Goal: Task Accomplishment & Management: Manage account settings

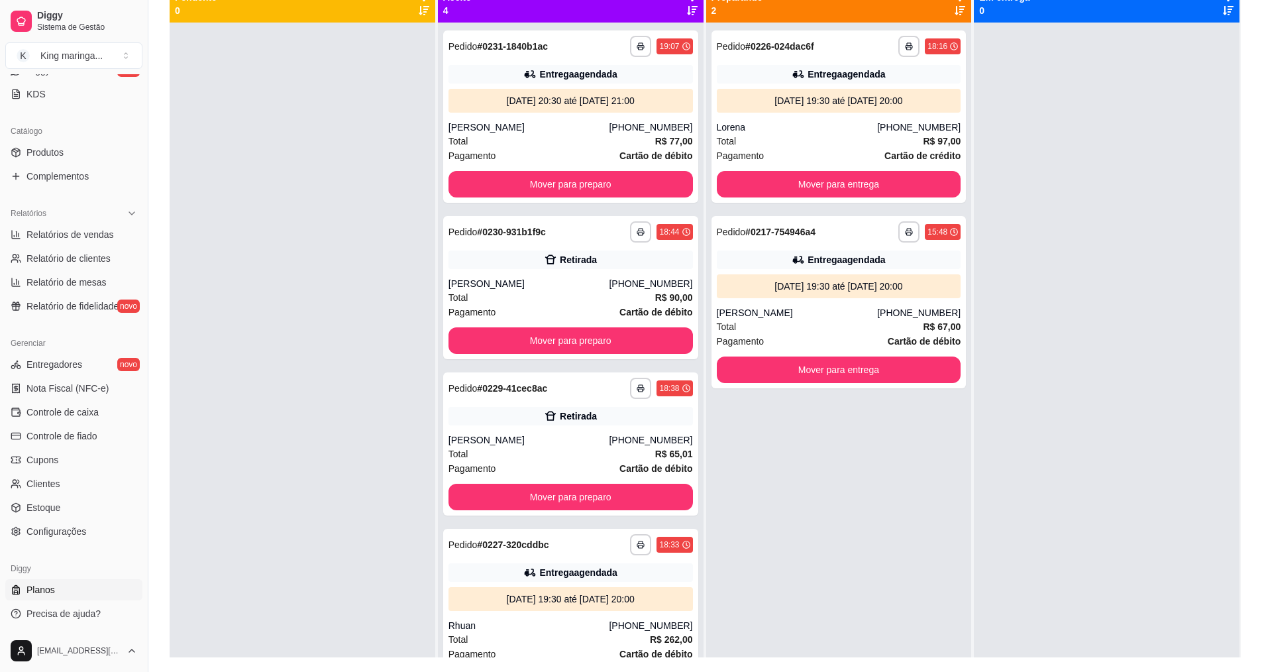
scroll to position [202, 0]
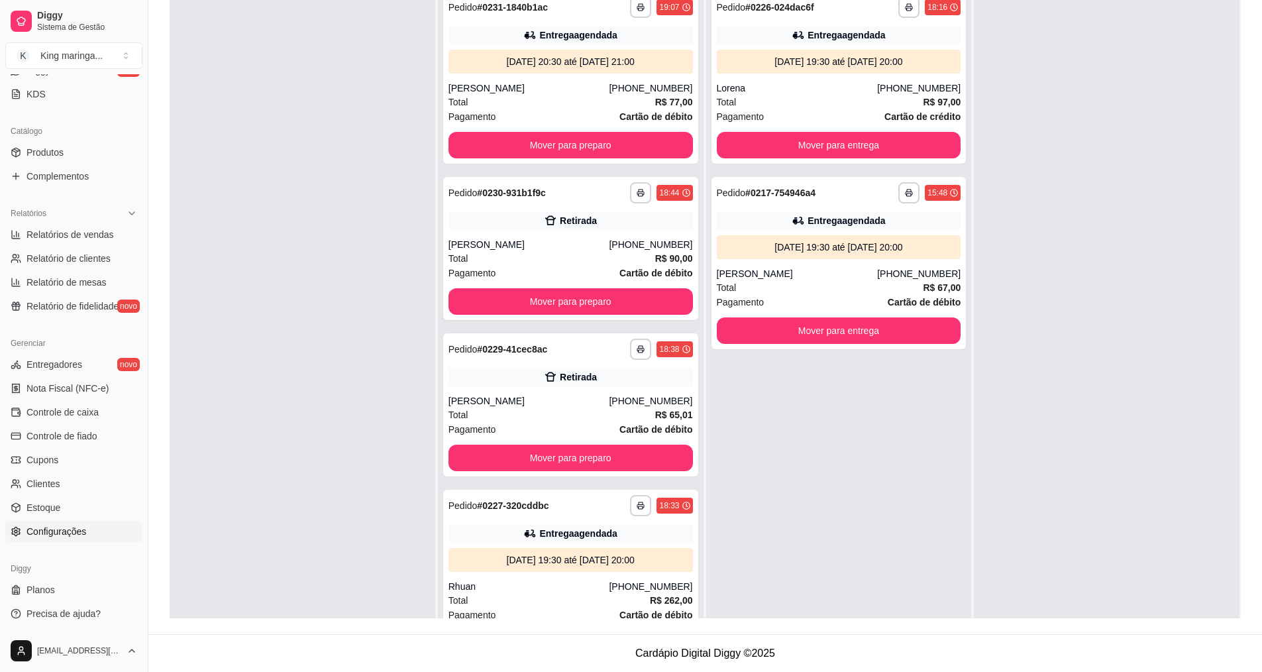
click at [62, 528] on span "Configurações" at bounding box center [57, 531] width 60 height 13
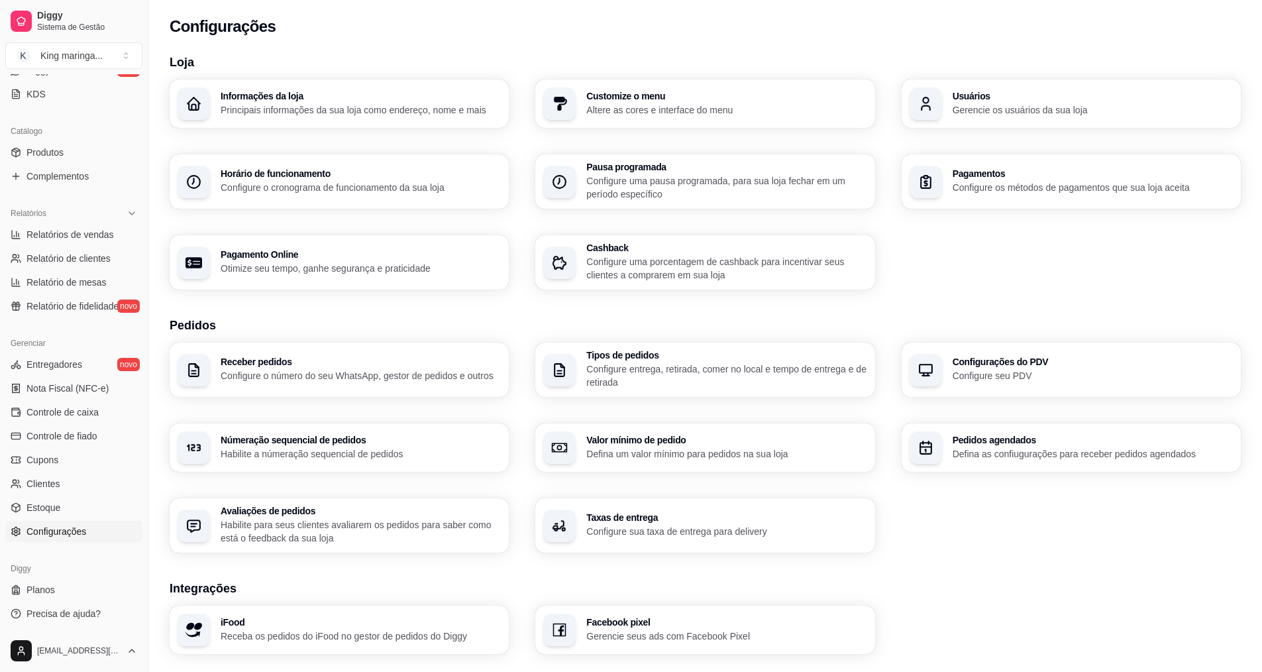
click at [583, 375] on div "Tipos de pedidos Configure entrega, retirada, comer no local e tempo de entrega…" at bounding box center [704, 370] width 339 height 54
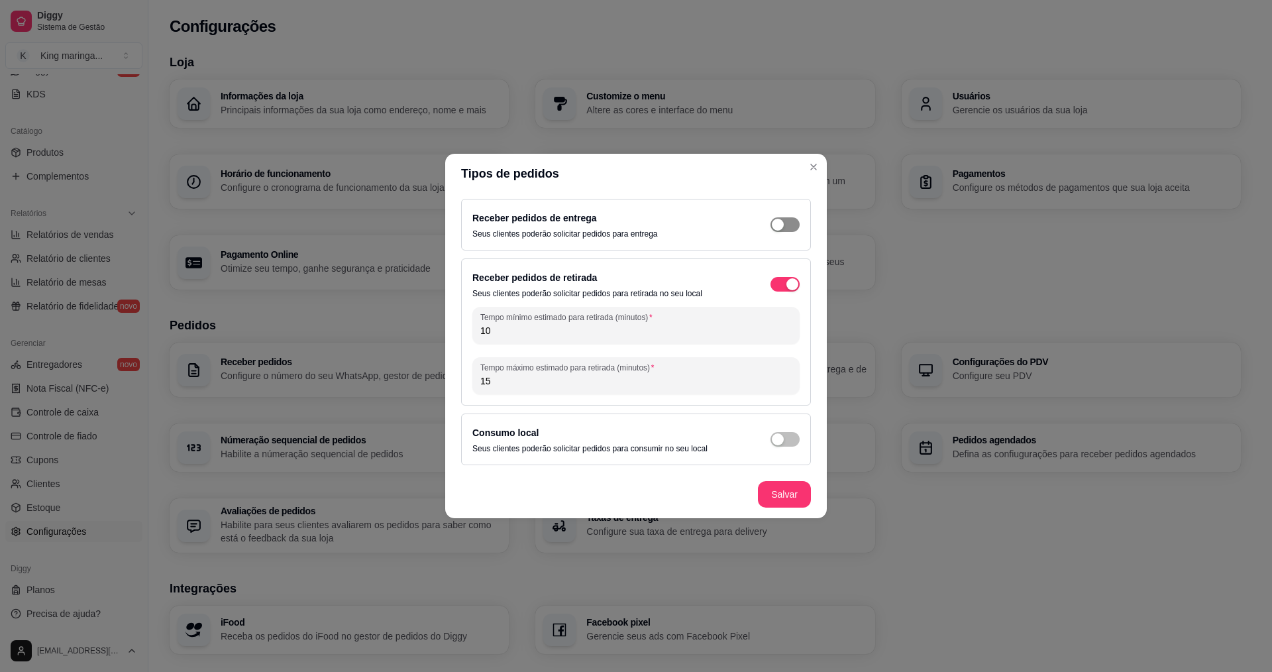
click at [790, 221] on span "button" at bounding box center [785, 224] width 29 height 15
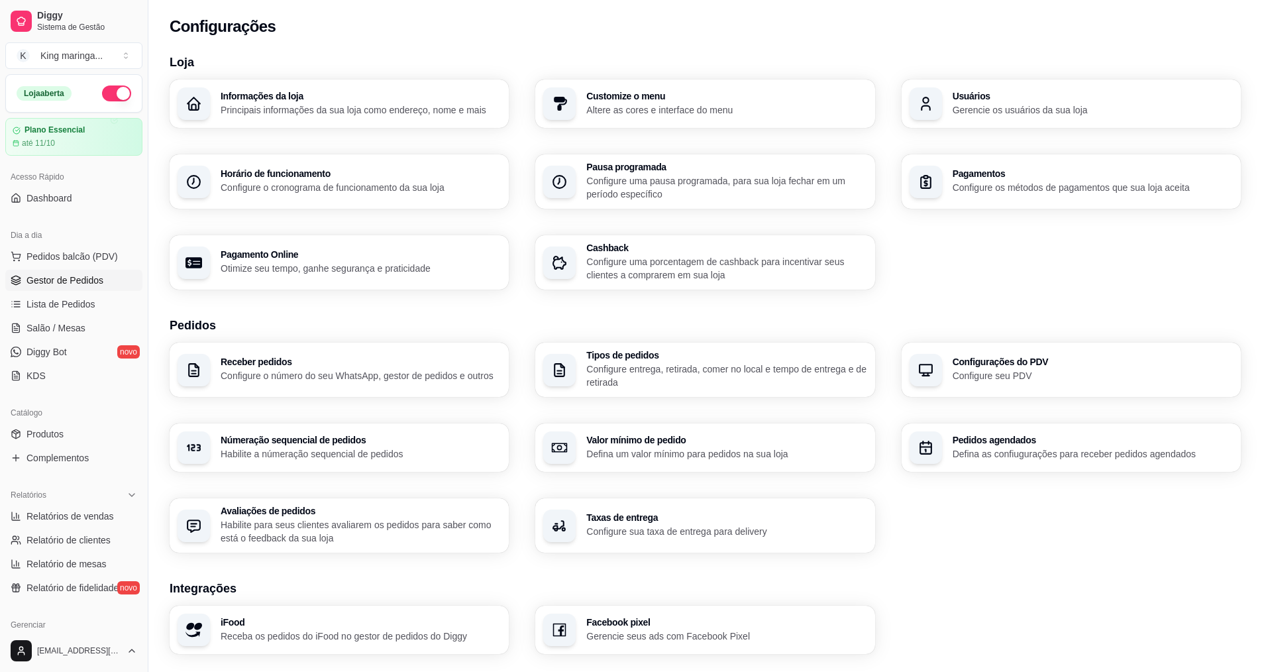
click at [52, 272] on link "Gestor de Pedidos" at bounding box center [73, 280] width 137 height 21
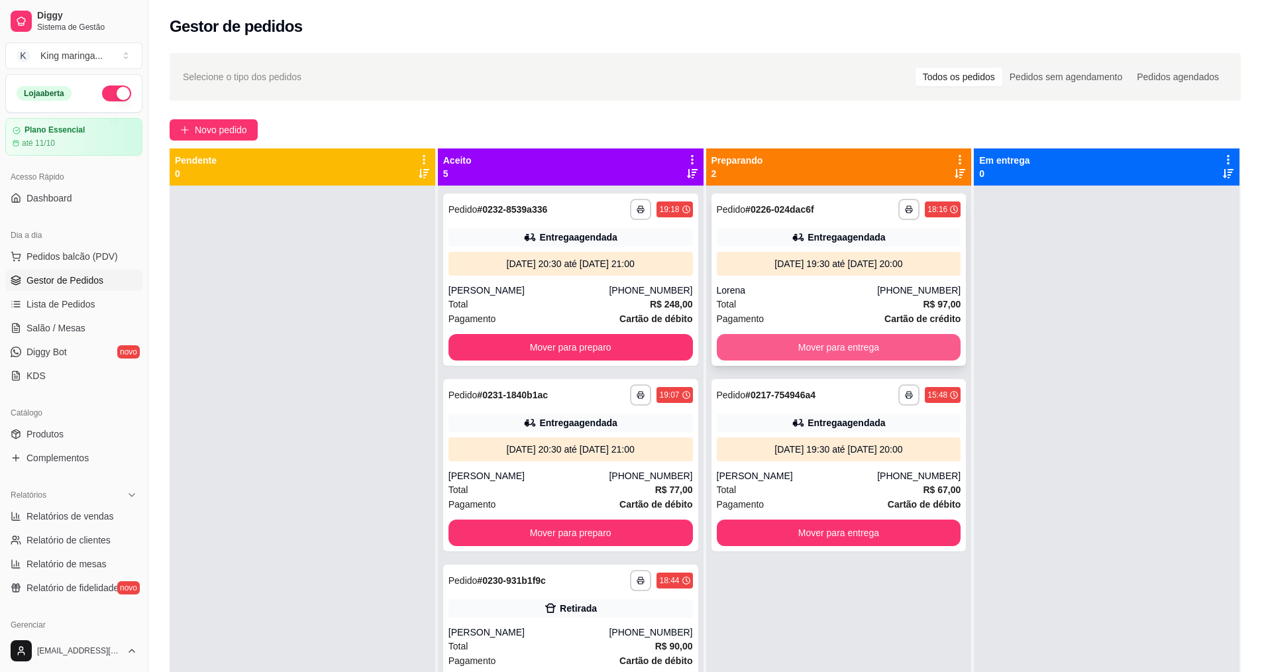
click at [820, 339] on button "Mover para entrega" at bounding box center [839, 347] width 245 height 27
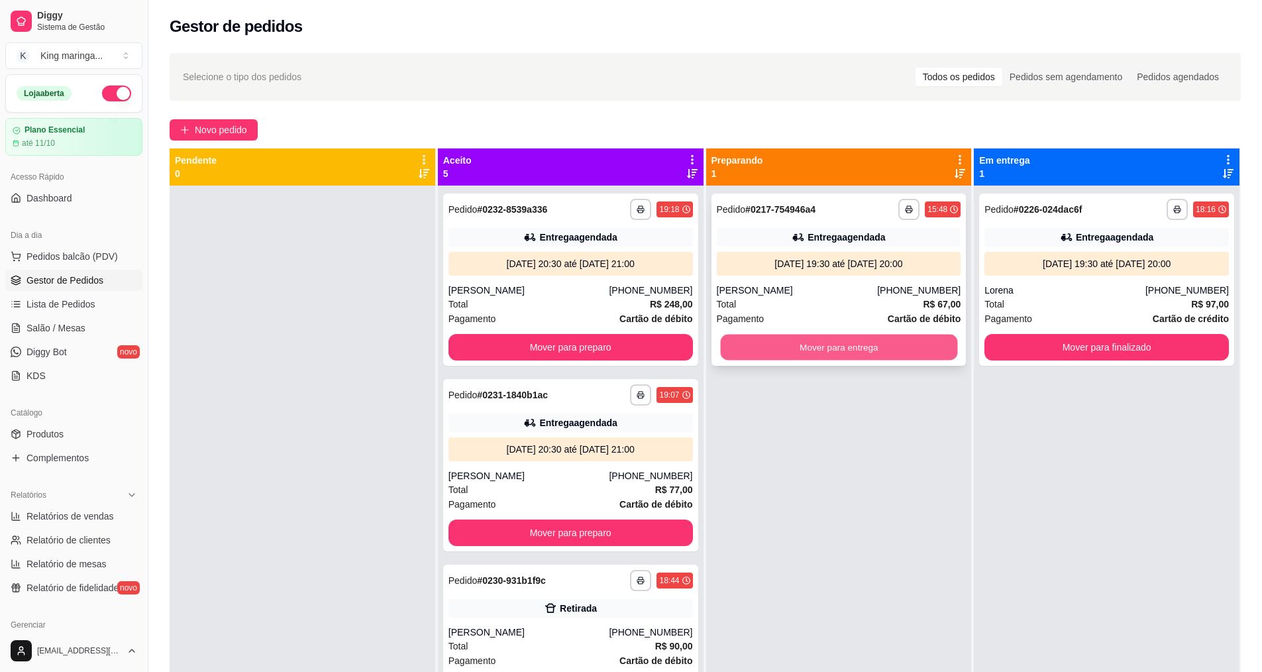
click at [818, 347] on button "Mover para entrega" at bounding box center [838, 348] width 237 height 26
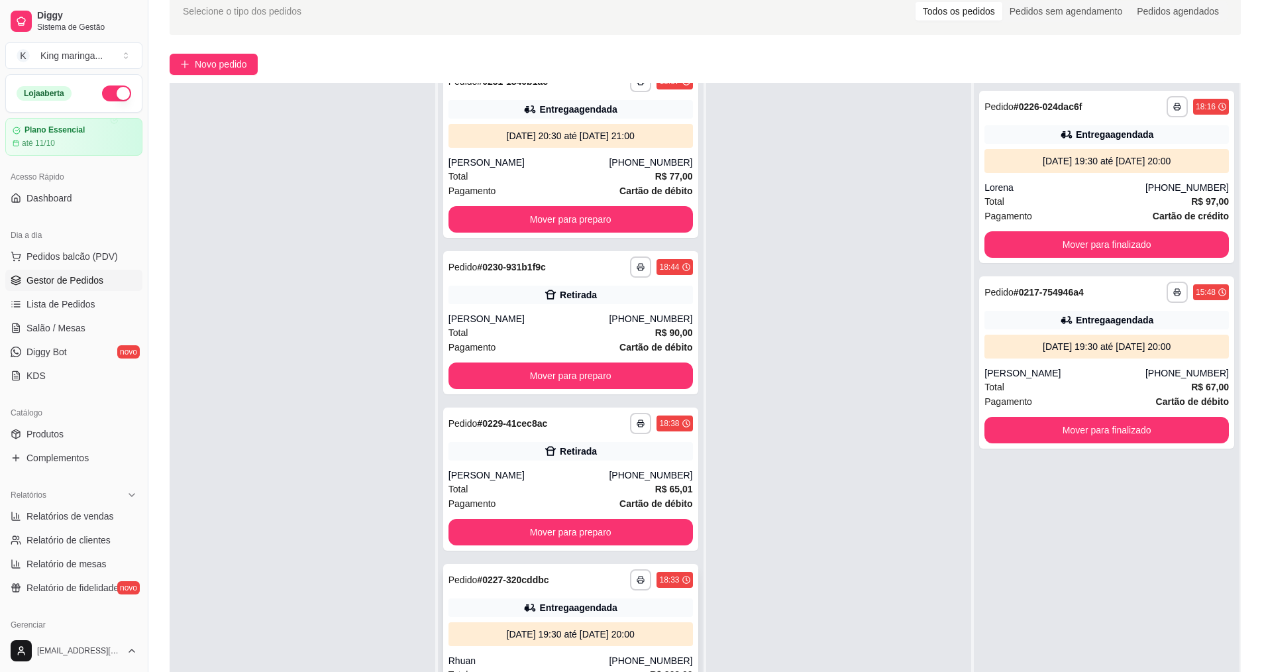
scroll to position [199, 0]
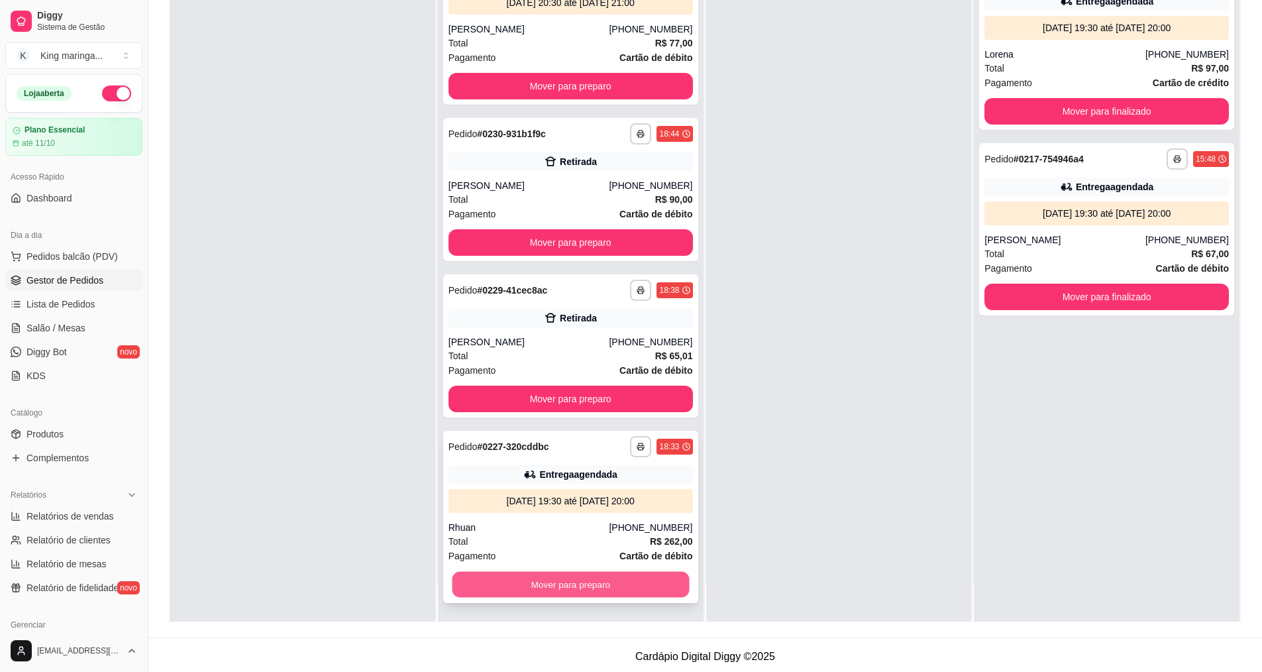
click at [561, 588] on button "Mover para preparo" at bounding box center [570, 585] width 237 height 26
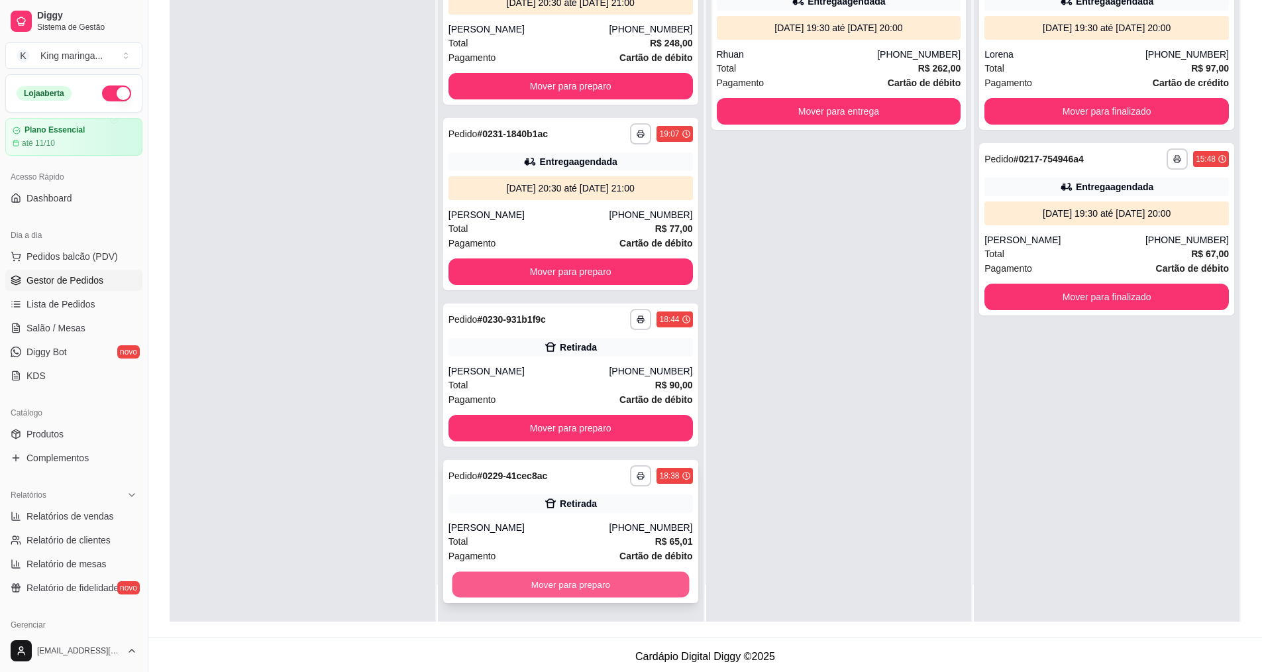
click at [557, 585] on button "Mover para preparo" at bounding box center [570, 585] width 237 height 26
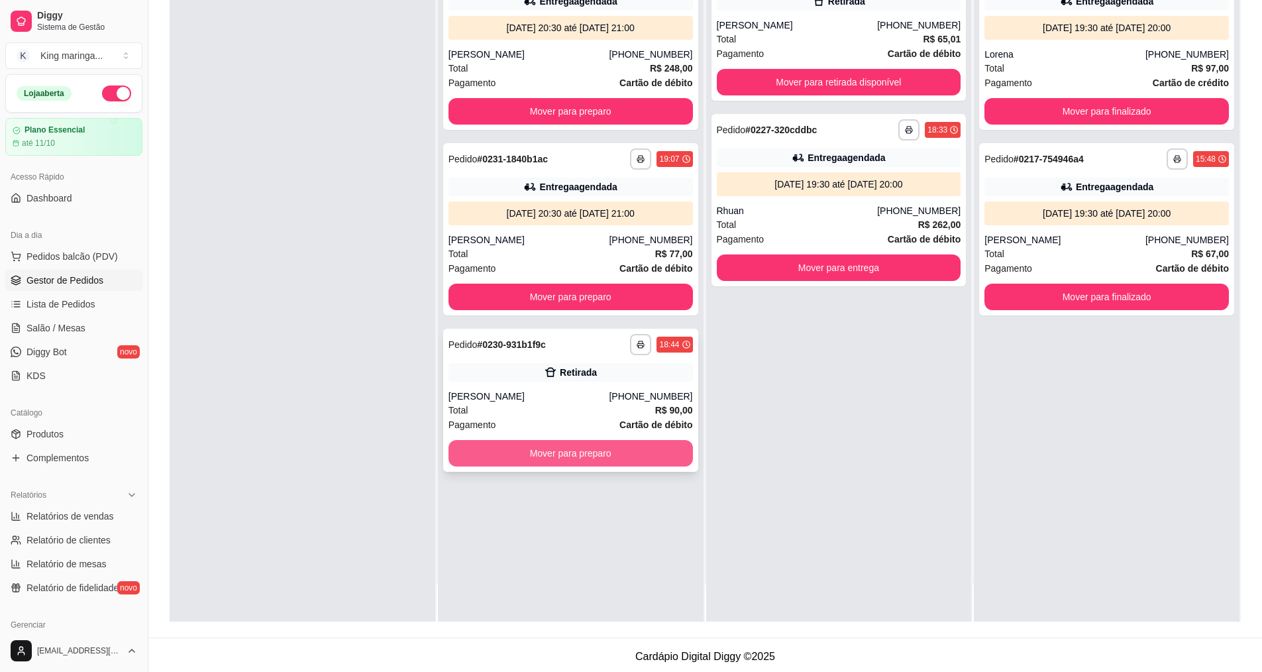
click at [541, 458] on button "Mover para preparo" at bounding box center [571, 453] width 245 height 27
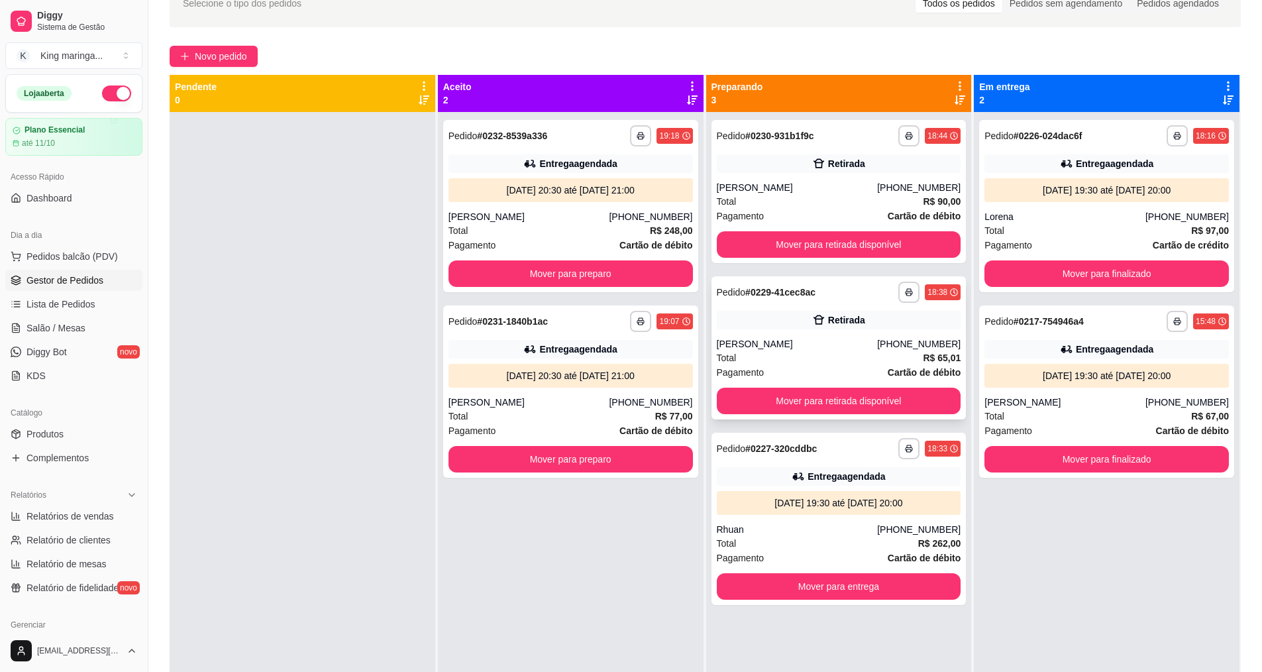
scroll to position [66, 0]
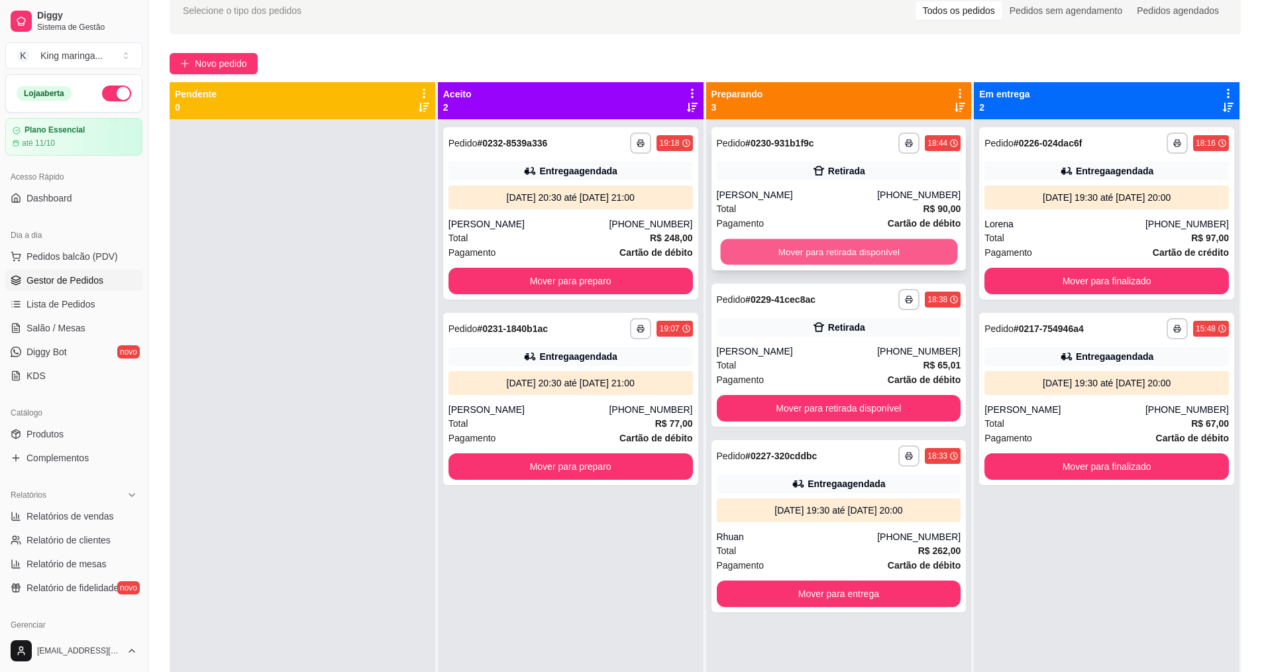
click at [794, 249] on button "Mover para retirada disponível" at bounding box center [838, 252] width 237 height 26
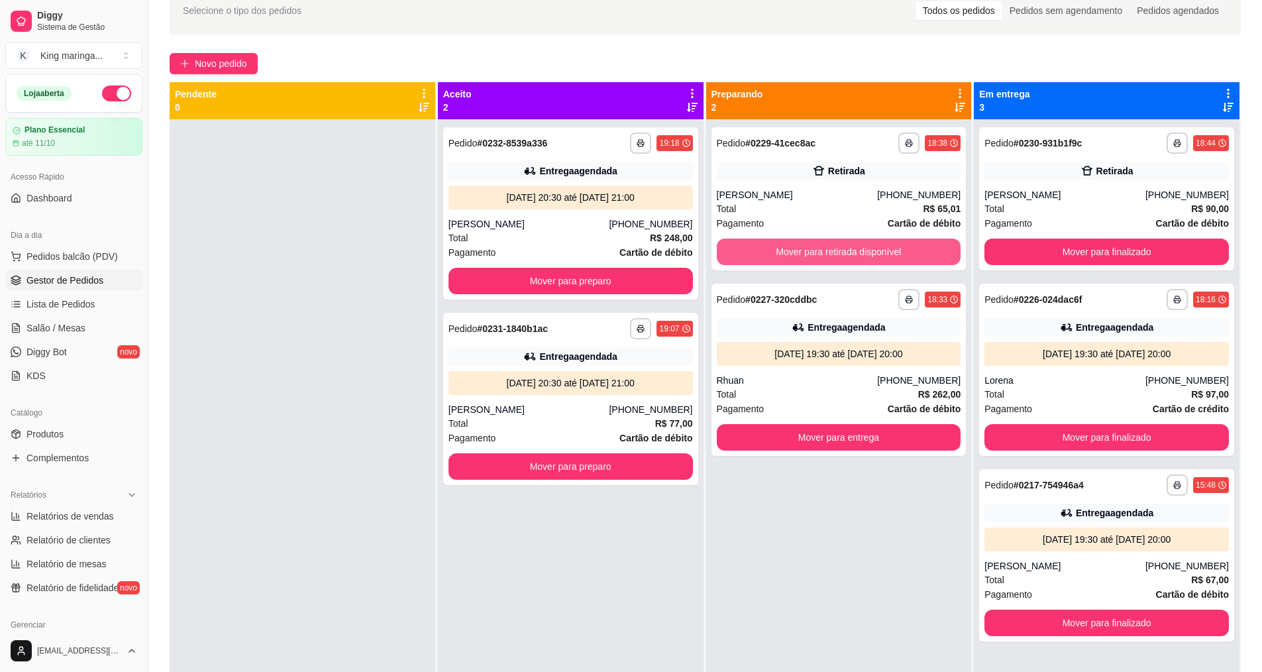
click at [794, 249] on button "Mover para retirada disponível" at bounding box center [839, 252] width 245 height 27
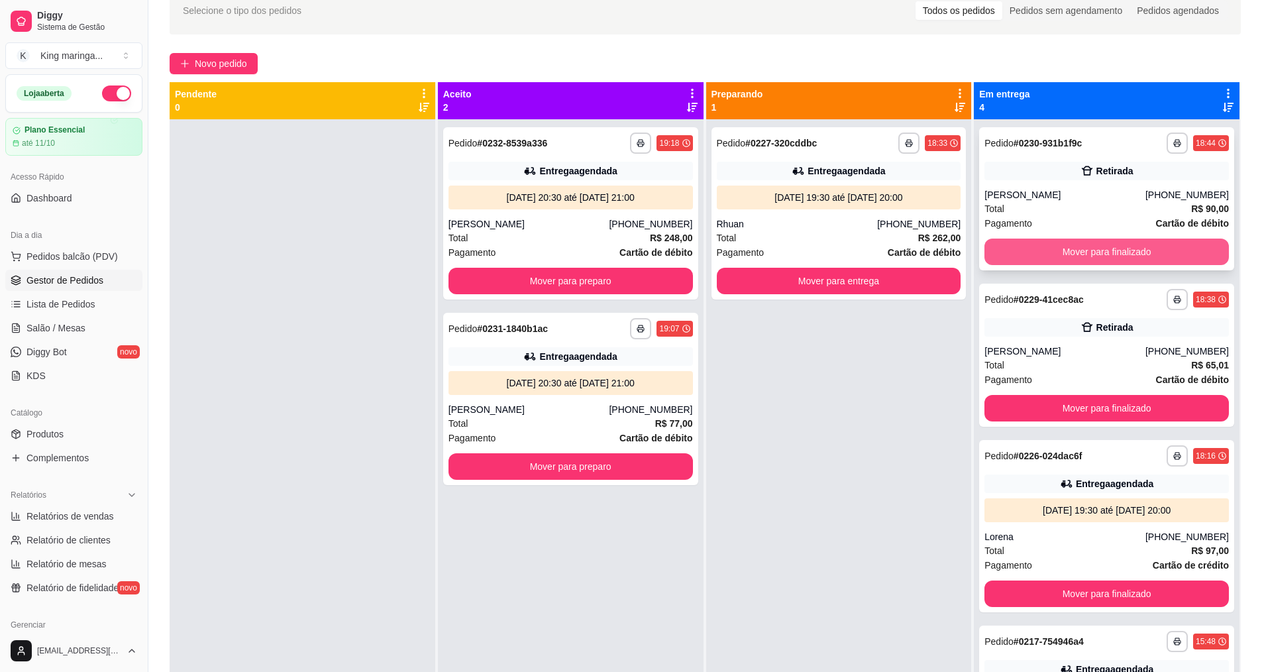
click at [1078, 254] on button "Mover para finalizado" at bounding box center [1107, 252] width 245 height 27
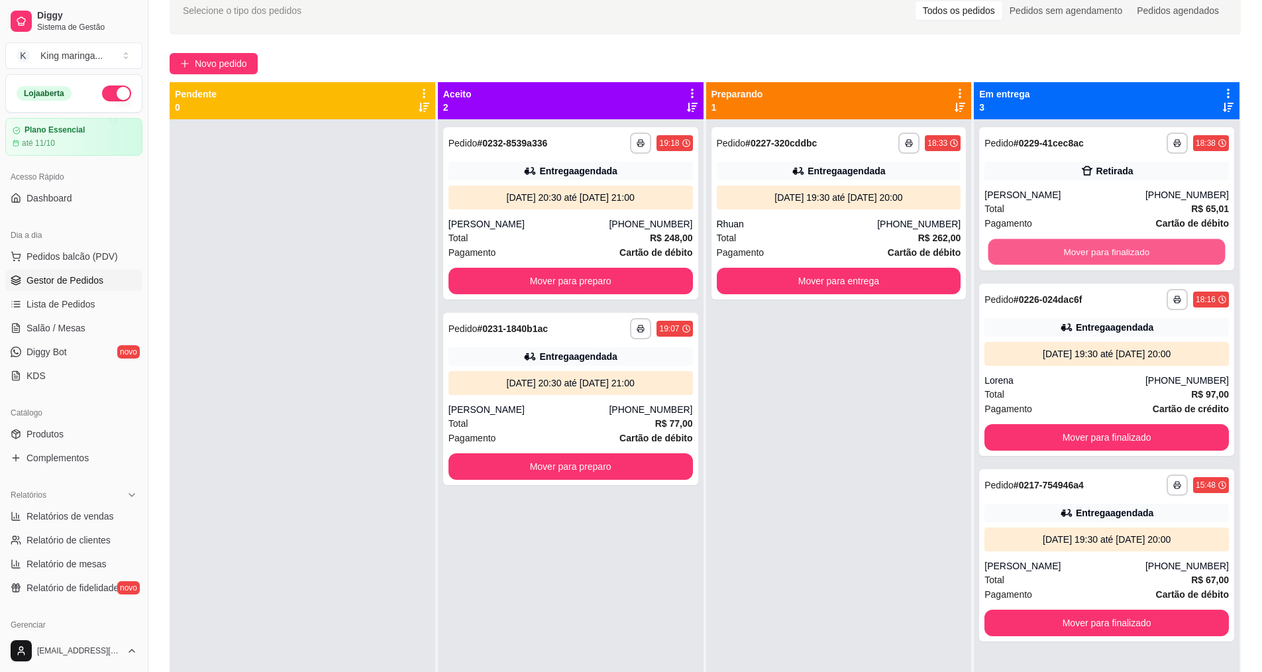
click at [1078, 254] on button "Mover para finalizado" at bounding box center [1107, 252] width 237 height 26
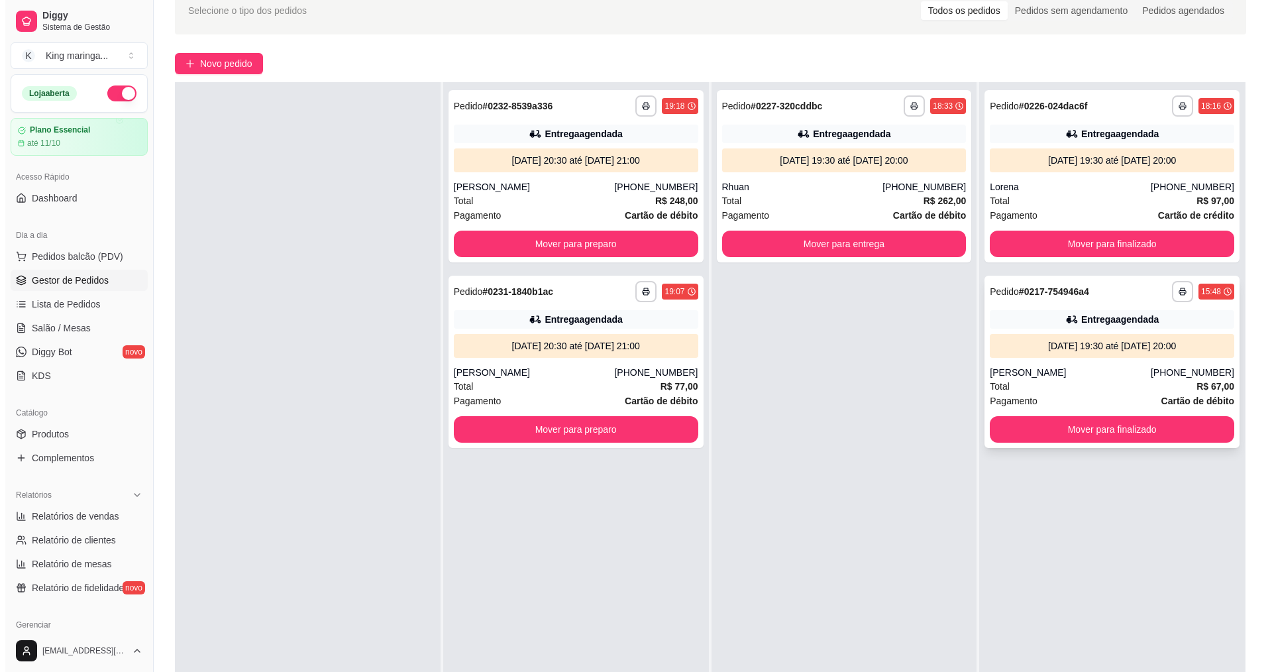
scroll to position [0, 0]
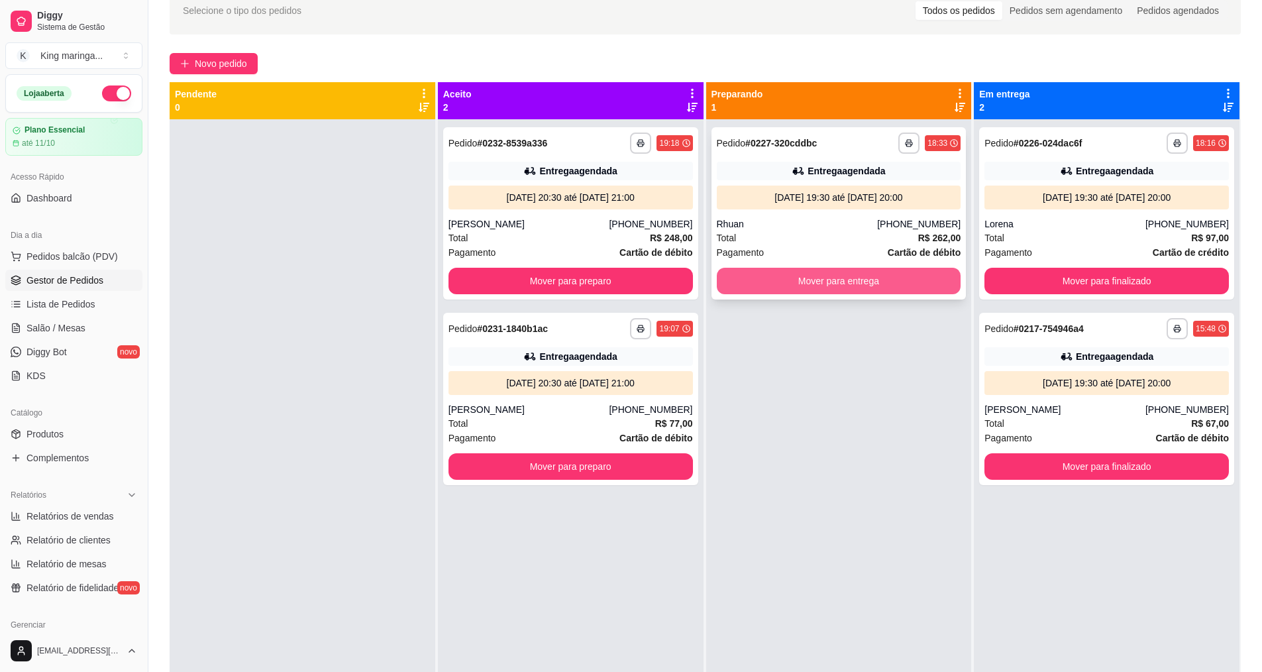
click at [834, 273] on button "Mover para entrega" at bounding box center [839, 281] width 245 height 27
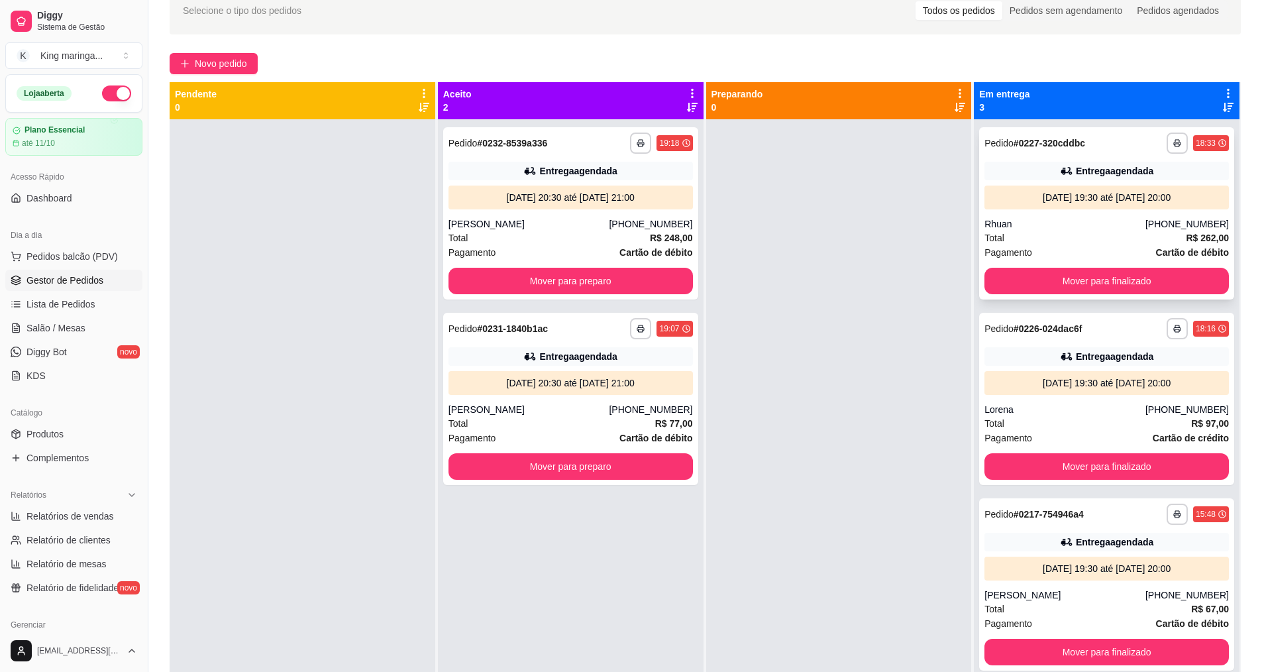
click at [1095, 199] on div "[DATE] 19:30 até [DATE] 20:00" at bounding box center [1107, 197] width 234 height 13
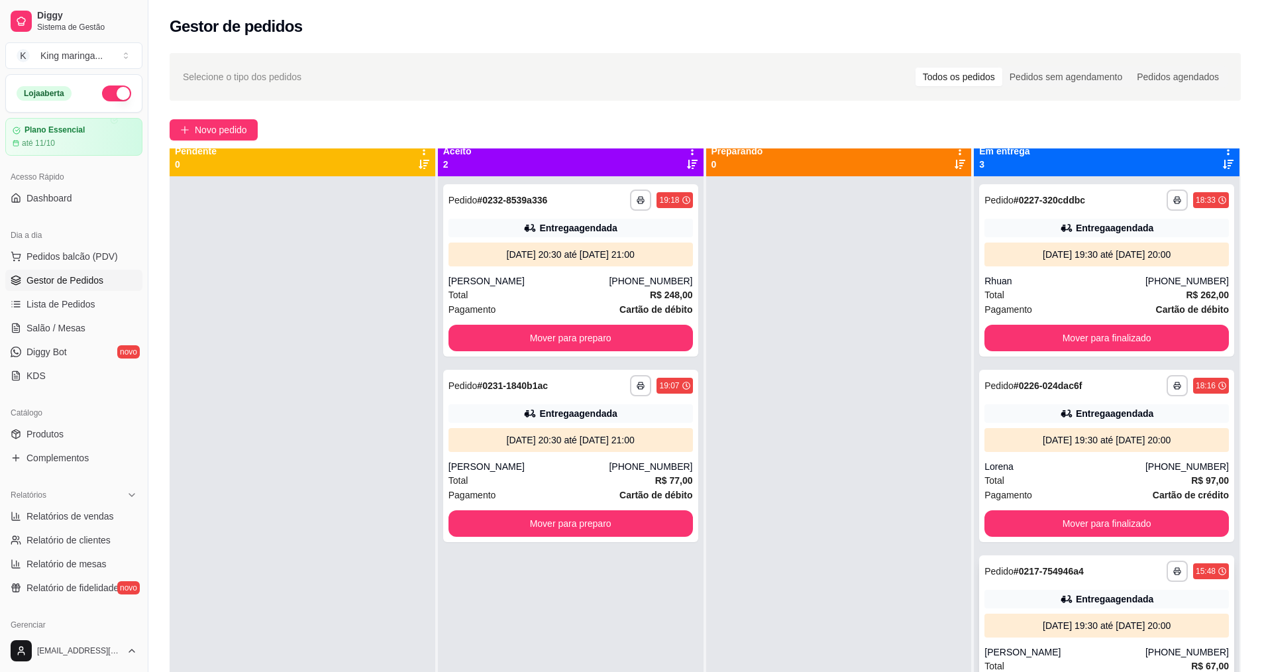
scroll to position [37, 0]
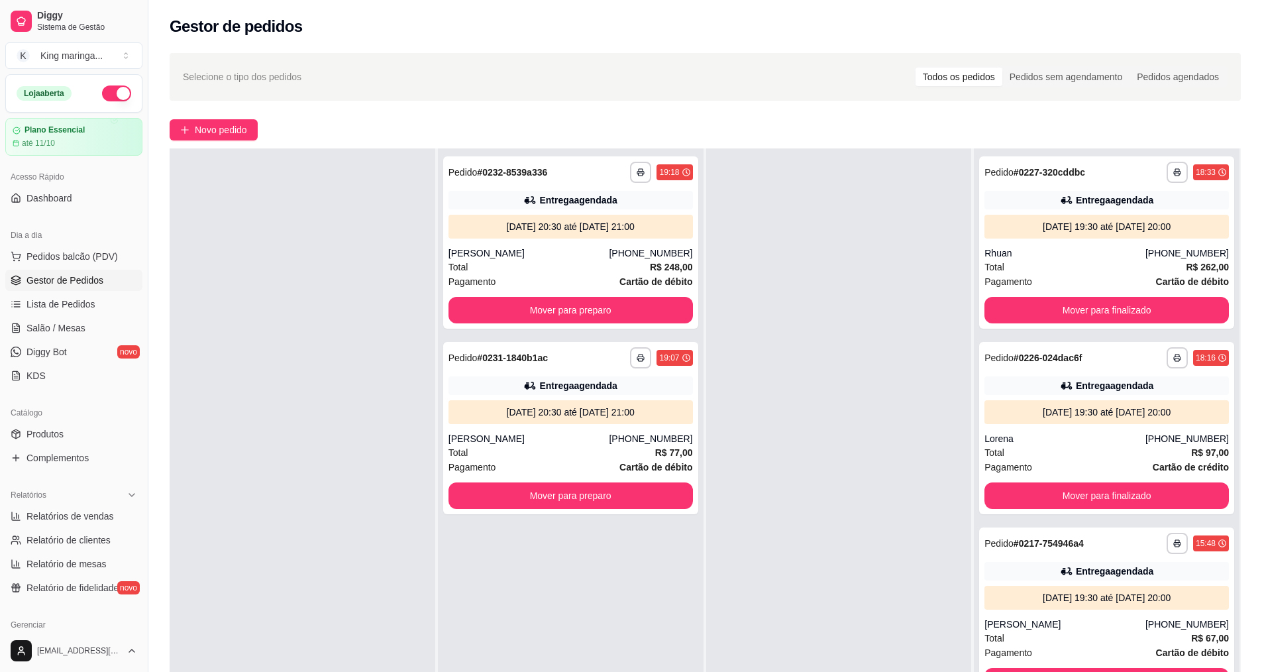
click at [797, 492] on div at bounding box center [839, 484] width 266 height 672
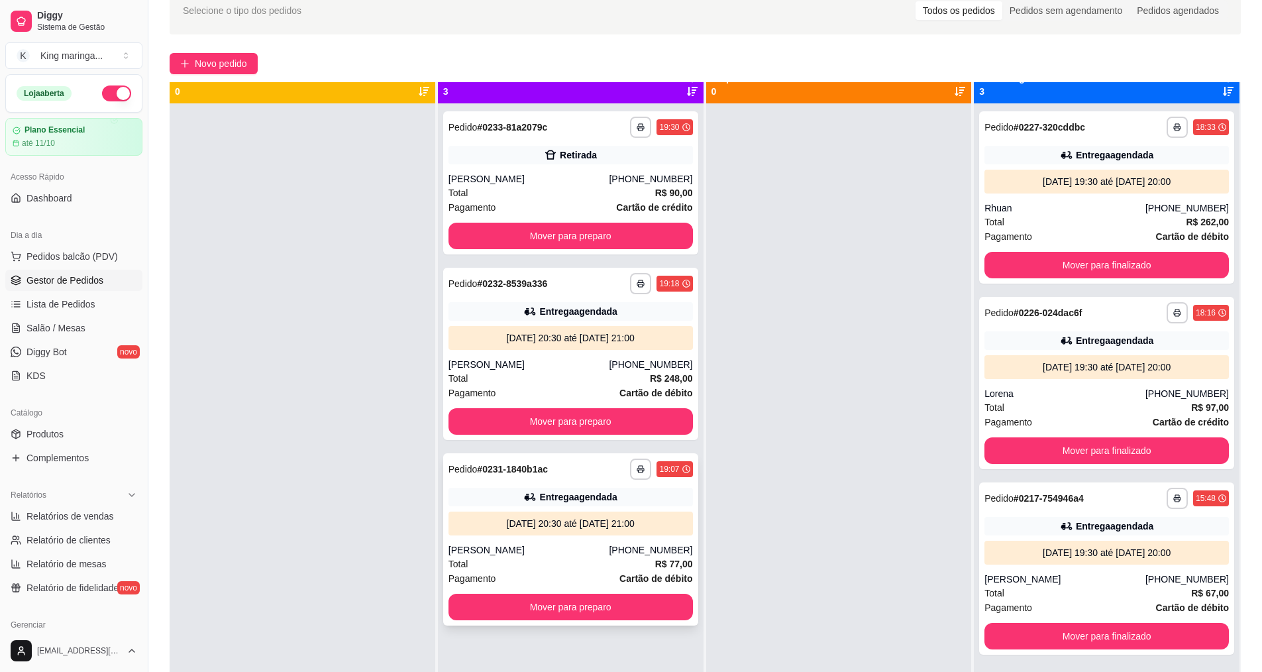
scroll to position [0, 0]
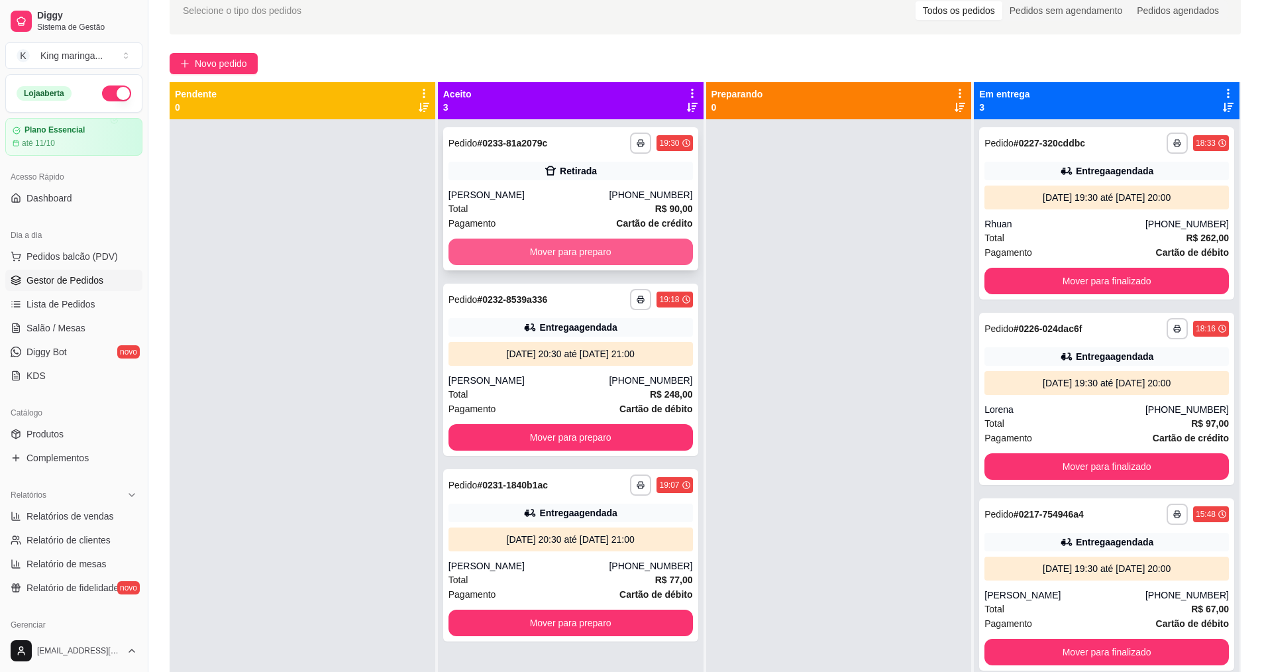
click at [612, 260] on button "Mover para preparo" at bounding box center [571, 252] width 245 height 27
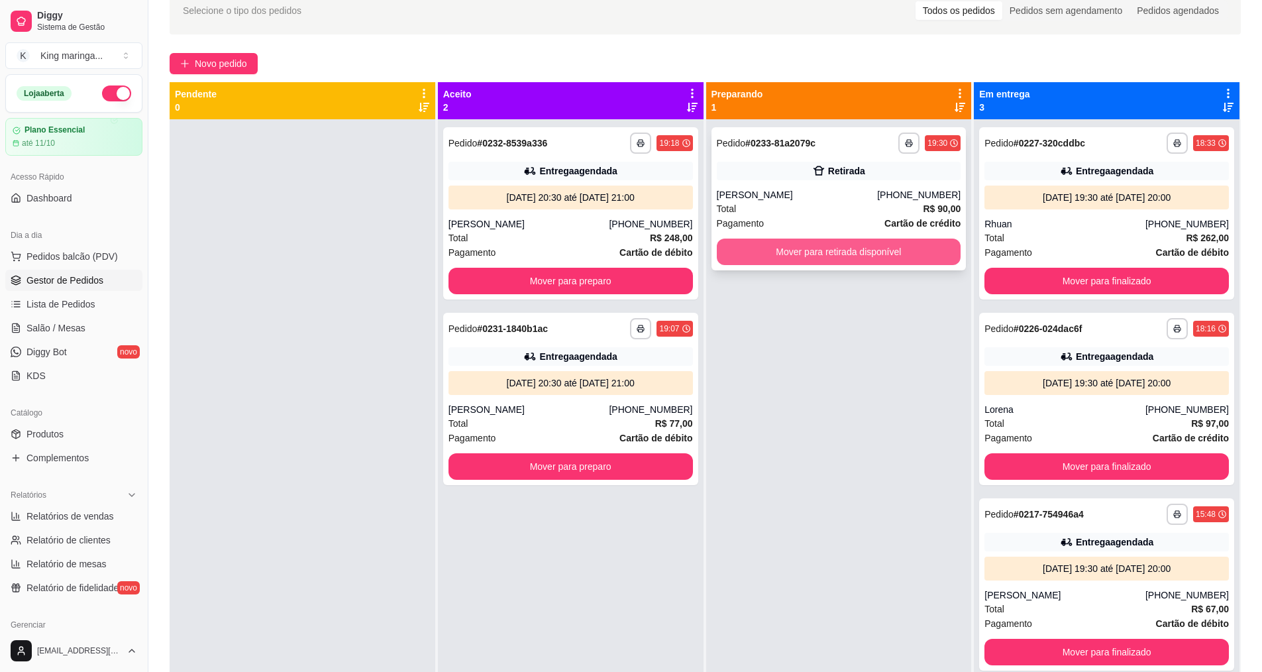
click at [810, 253] on button "Mover para retirada disponível" at bounding box center [839, 252] width 245 height 27
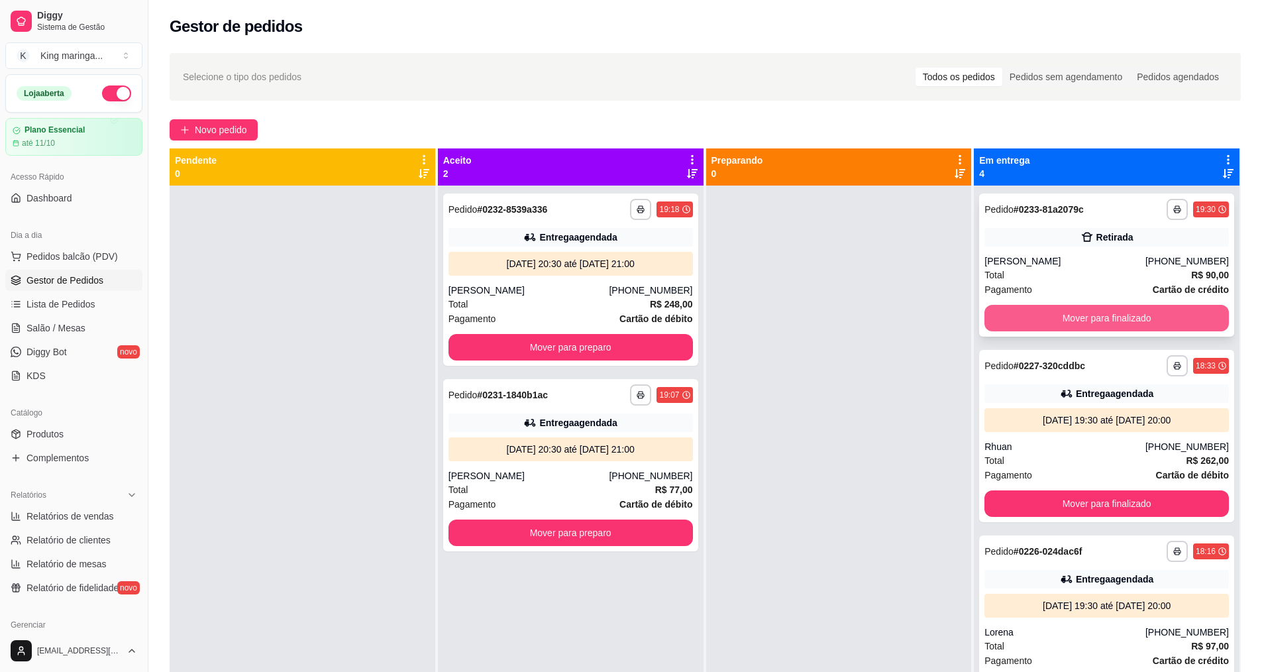
click at [1123, 317] on button "Mover para finalizado" at bounding box center [1107, 318] width 245 height 27
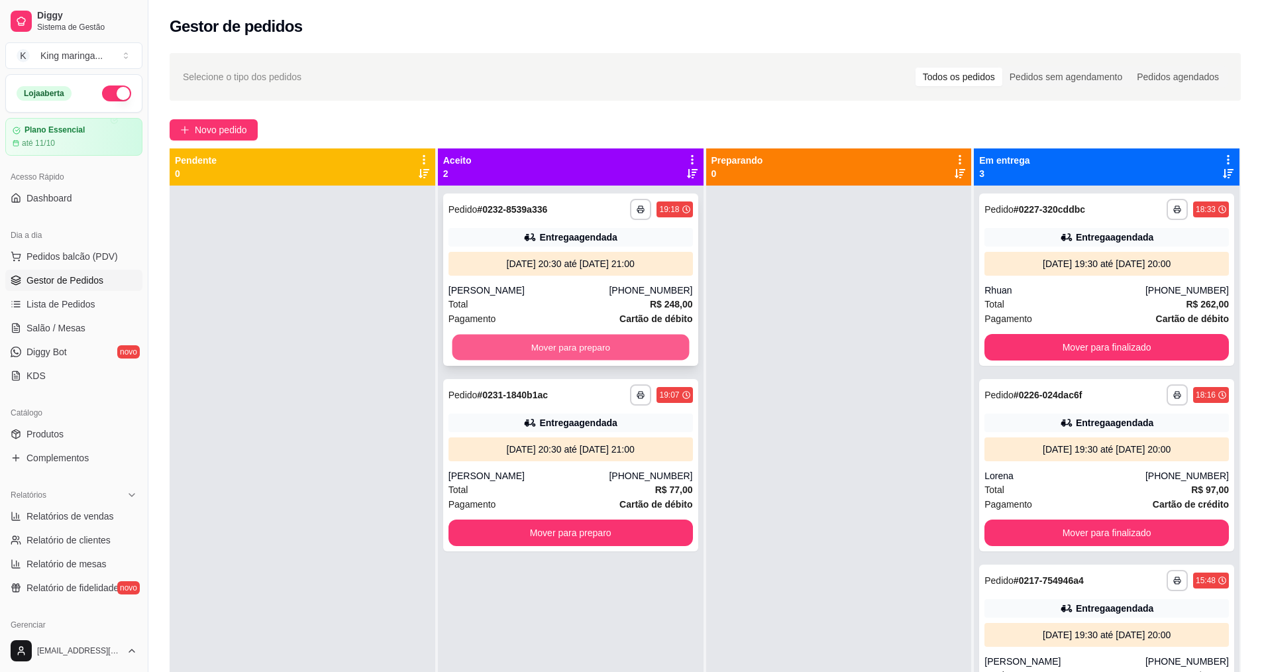
click at [543, 347] on button "Mover para preparo" at bounding box center [570, 348] width 237 height 26
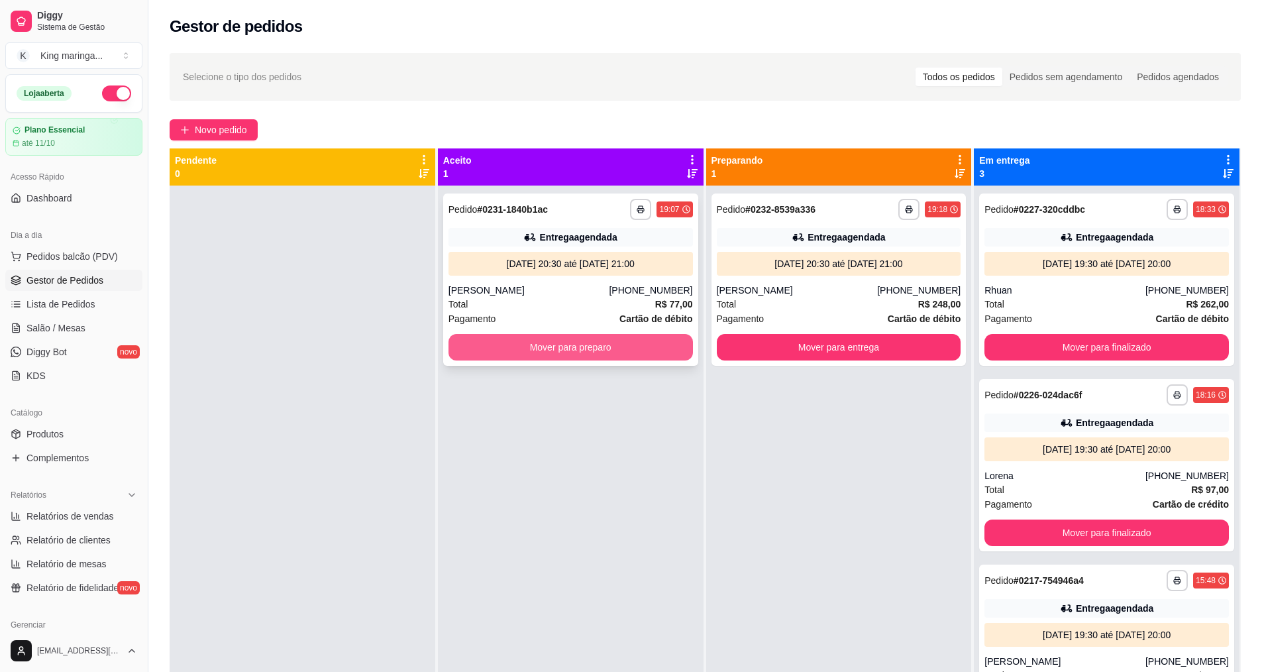
click at [585, 349] on button "Mover para preparo" at bounding box center [571, 347] width 245 height 27
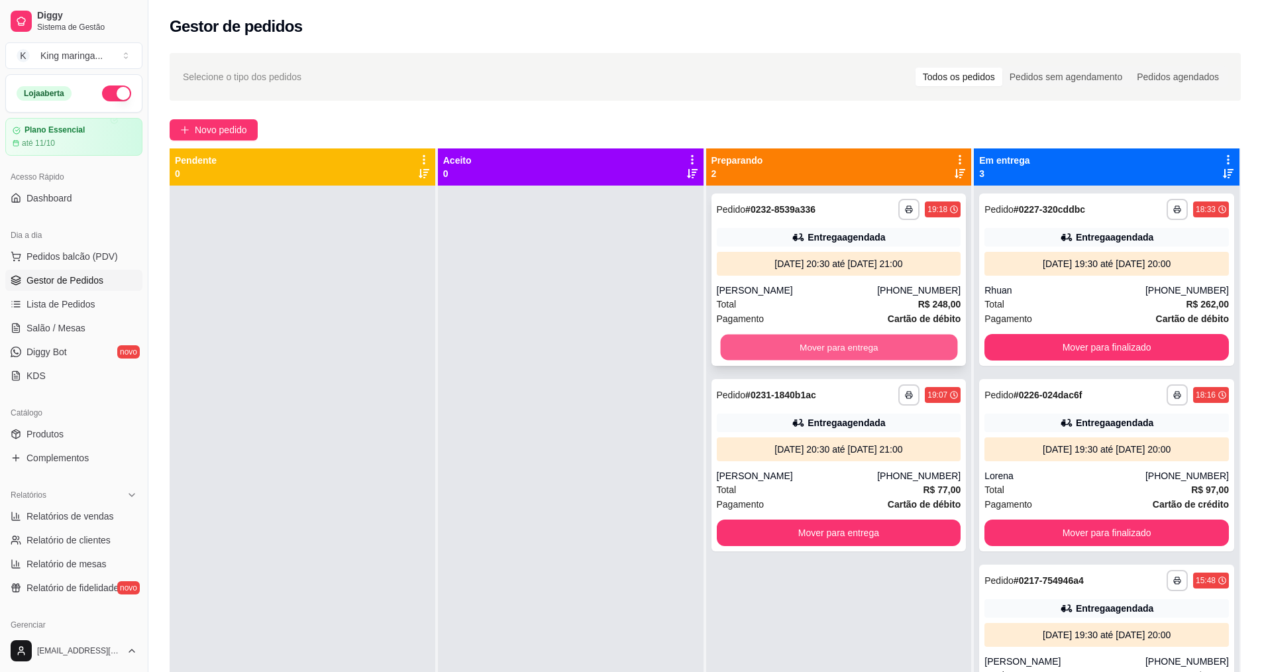
click at [829, 348] on button "Mover para entrega" at bounding box center [838, 348] width 237 height 26
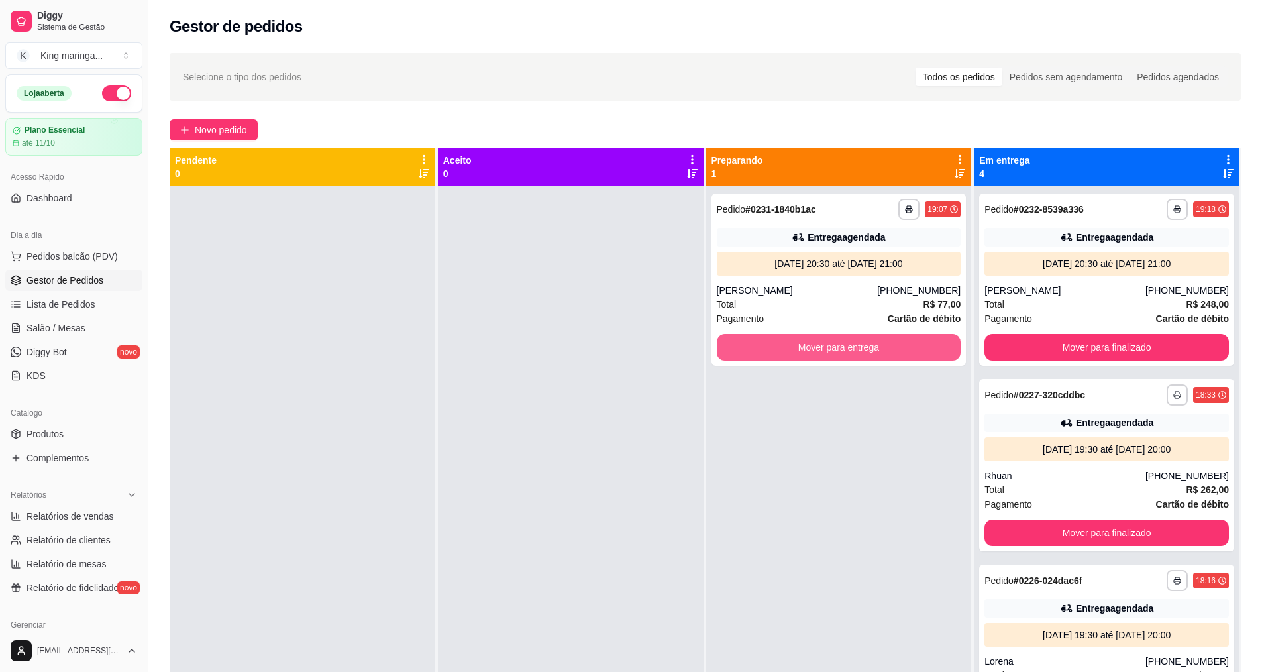
click at [829, 348] on button "Mover para entrega" at bounding box center [839, 347] width 245 height 27
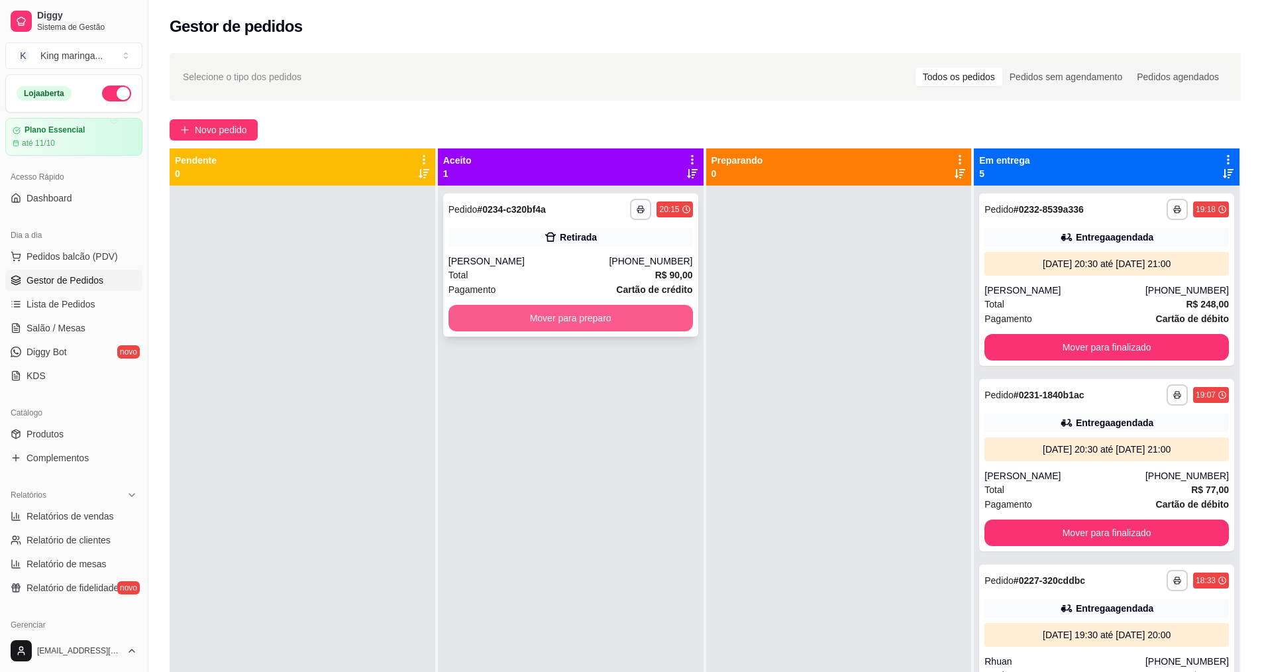
click at [618, 315] on button "Mover para preparo" at bounding box center [571, 318] width 245 height 27
